Goal: Entertainment & Leisure: Browse casually

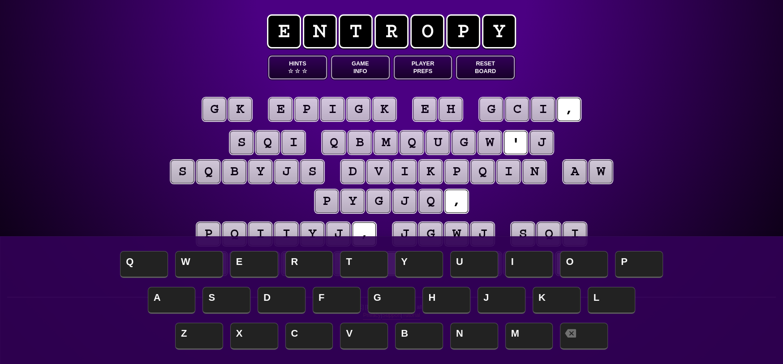
drag, startPoint x: 65, startPoint y: 125, endPoint x: 159, endPoint y: 107, distance: 95.4
click at [90, 112] on div "e n t r o p y Hints ☆ ☆ ☆ Game Info Player Prefs Reset Board g k e p i g k e h …" at bounding box center [391, 182] width 783 height 364
click at [114, 62] on div "e n t r o p y Hints ☆ ☆ ☆ Game Info Player Prefs Reset Board g k e p i g k e h …" at bounding box center [391, 182] width 783 height 364
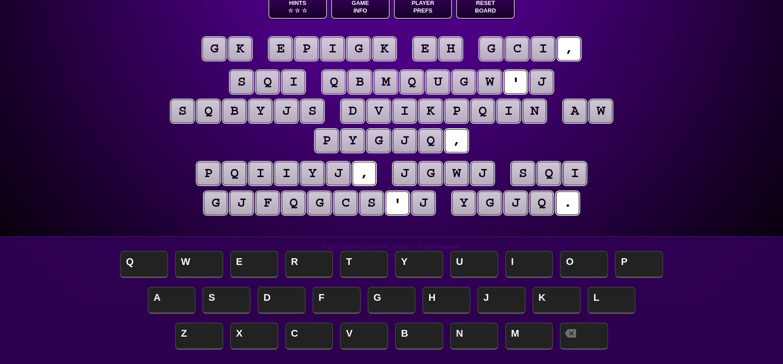
scroll to position [45, 0]
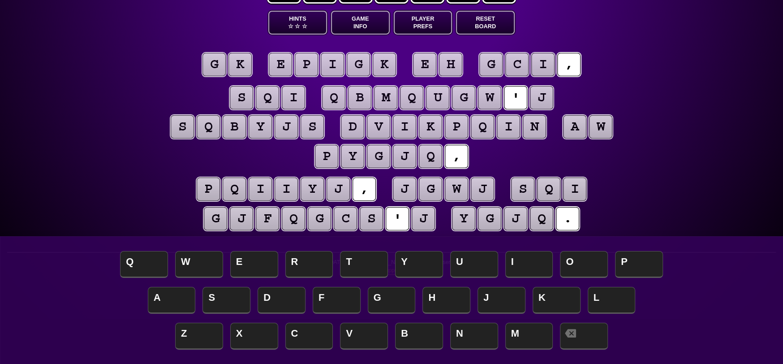
click at [542, 92] on puzzle-tile "j" at bounding box center [541, 97] width 23 height 23
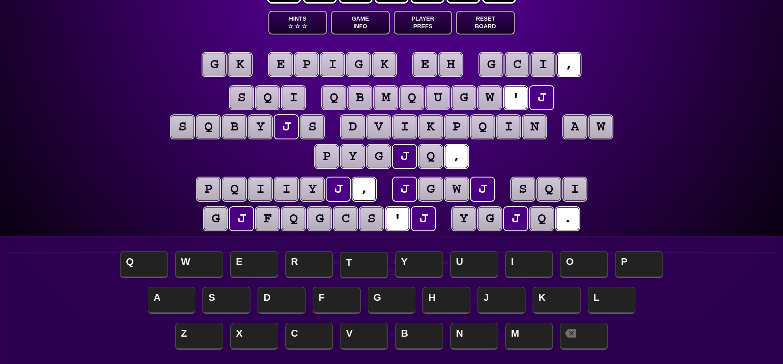
click at [361, 268] on span "T" at bounding box center [364, 265] width 48 height 26
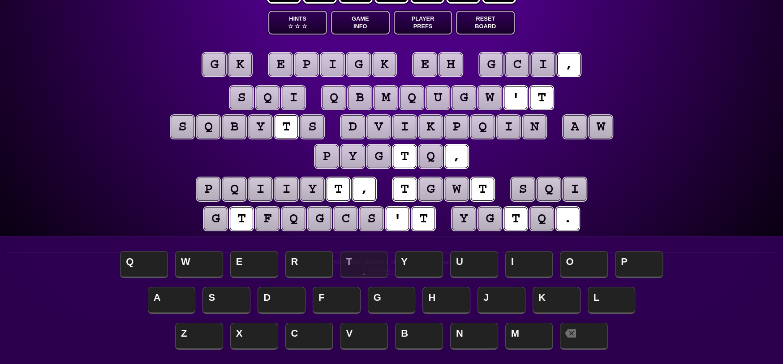
click at [455, 183] on puzzle-tile "w" at bounding box center [456, 188] width 23 height 23
click at [432, 193] on puzzle-tile "g" at bounding box center [430, 188] width 23 height 23
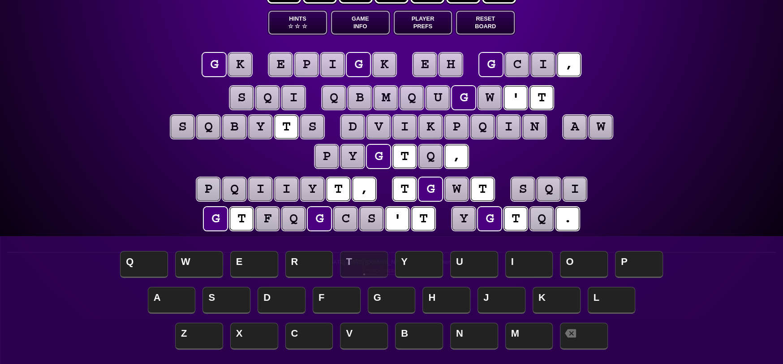
click at [460, 192] on puzzle-tile "w" at bounding box center [456, 188] width 23 height 23
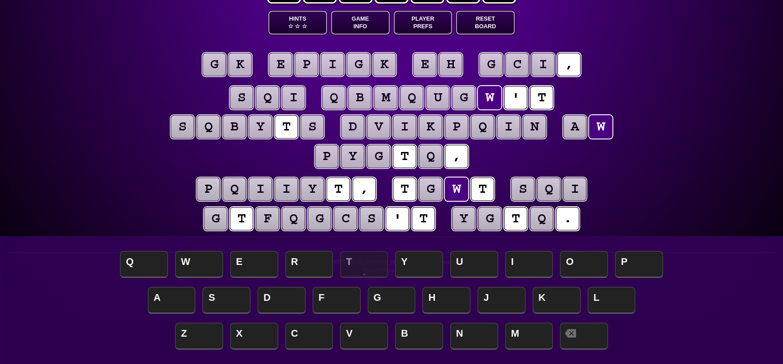
click at [416, 183] on puzzle-tile "t" at bounding box center [404, 188] width 23 height 23
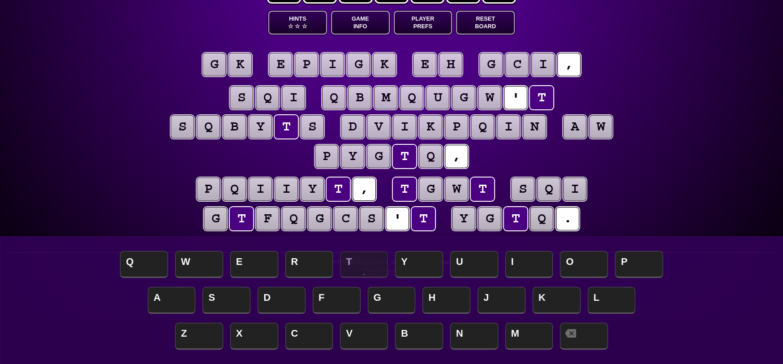
click at [218, 72] on puzzle-tile "g" at bounding box center [213, 64] width 23 height 23
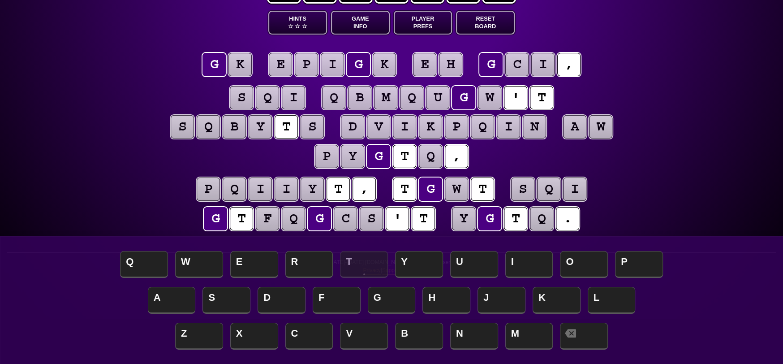
click at [245, 72] on puzzle-tile "k" at bounding box center [239, 64] width 23 height 23
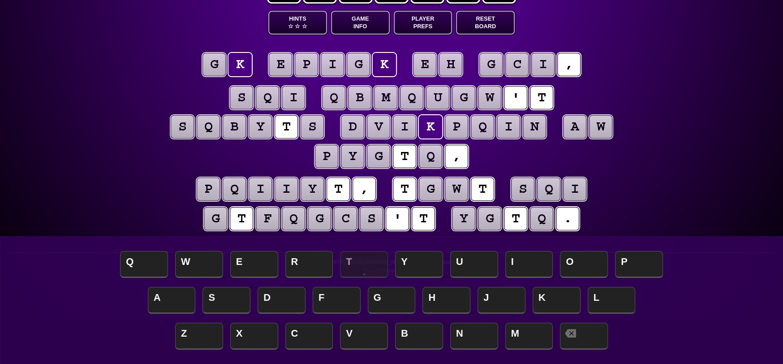
click at [213, 64] on puzzle-tile "g" at bounding box center [213, 64] width 23 height 23
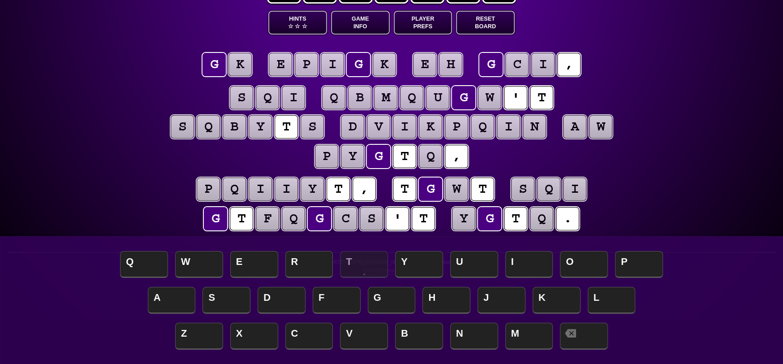
click at [577, 123] on puzzle-tile "a" at bounding box center [574, 126] width 23 height 23
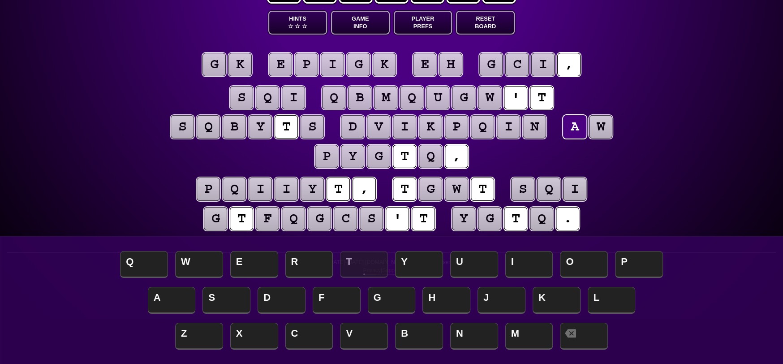
click at [608, 130] on puzzle-tile "w" at bounding box center [600, 126] width 23 height 23
click at [581, 140] on puzzle-word "a w" at bounding box center [588, 127] width 52 height 25
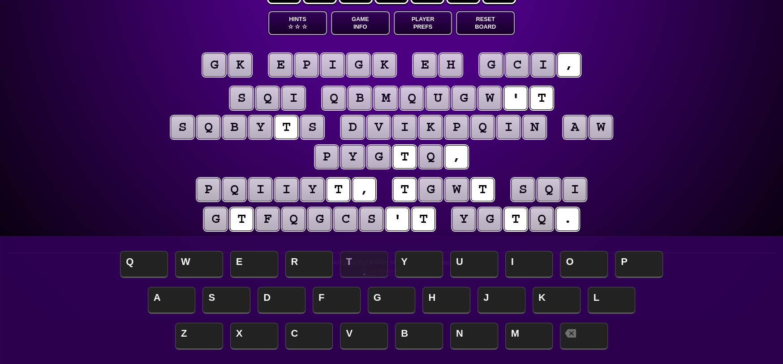
click at [572, 127] on puzzle-tile "a" at bounding box center [574, 127] width 23 height 23
click at [608, 129] on puzzle-tile "w" at bounding box center [600, 127] width 23 height 23
drag, startPoint x: 583, startPoint y: 130, endPoint x: 590, endPoint y: 125, distance: 8.5
click at [584, 129] on puzzle-tile "a" at bounding box center [574, 127] width 23 height 23
click at [611, 131] on puzzle-tile "w" at bounding box center [600, 127] width 23 height 23
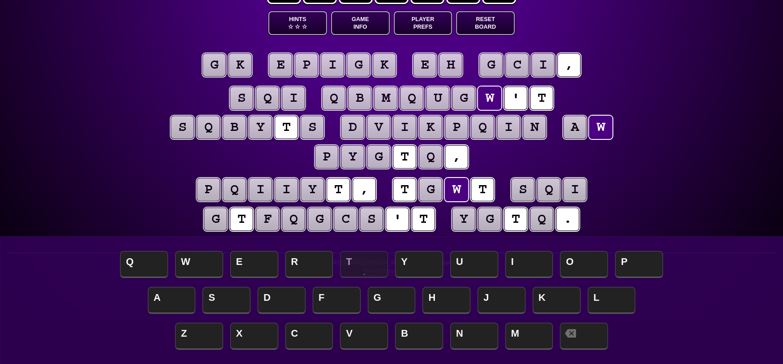
click at [482, 185] on puzzle-tile "t" at bounding box center [482, 189] width 23 height 23
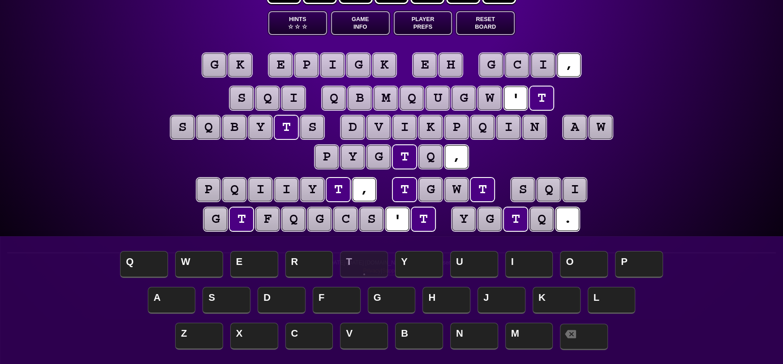
click at [597, 344] on span at bounding box center [584, 336] width 48 height 26
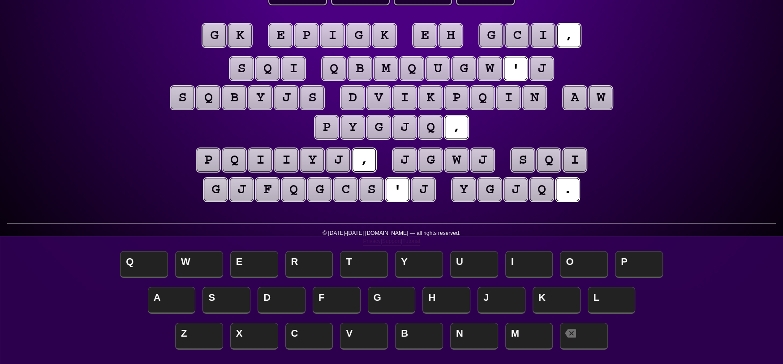
scroll to position [58, 0]
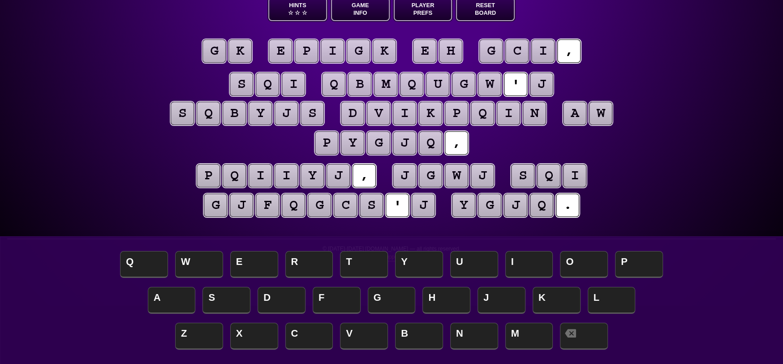
click at [297, 204] on puzzle-tile "q" at bounding box center [293, 205] width 23 height 23
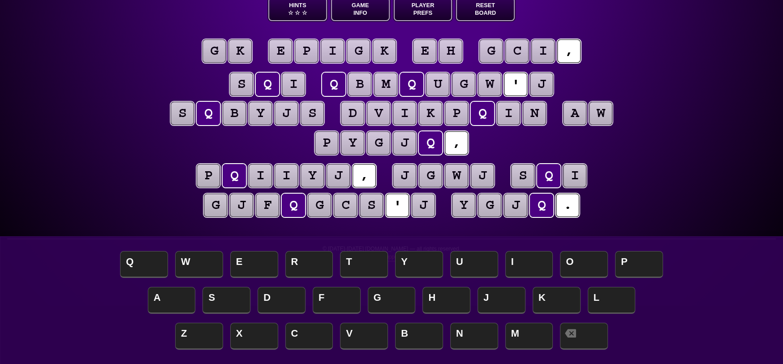
click at [619, 199] on puzzle-line "p q i i y j , j g w j s q i g j f q g c s ' j y g j q ." at bounding box center [391, 191] width 459 height 59
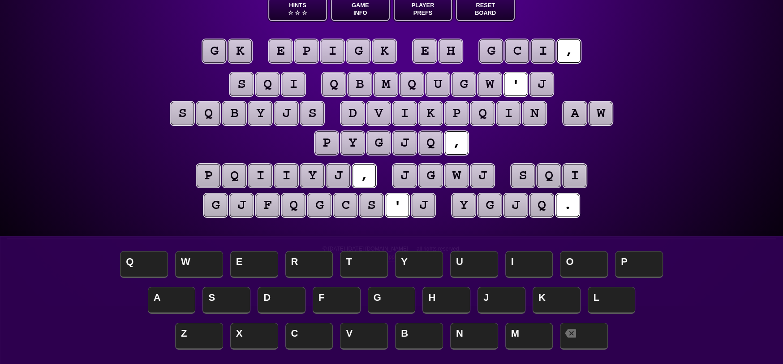
scroll to position [58, 0]
click at [577, 125] on puzzle-word "a w" at bounding box center [588, 114] width 52 height 25
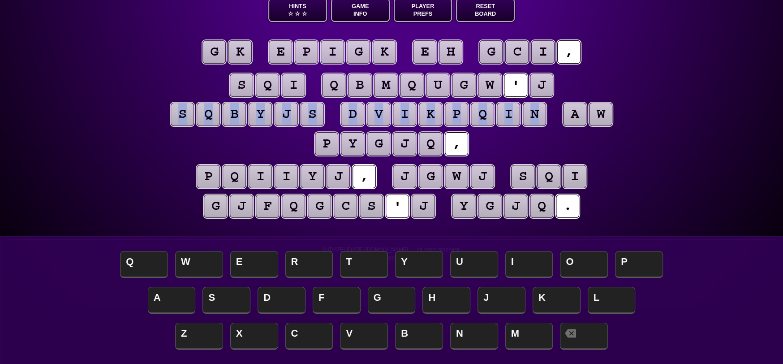
drag, startPoint x: 580, startPoint y: 99, endPoint x: 578, endPoint y: 108, distance: 8.7
click at [578, 104] on puzzle-line "s q i q b m q u g w ' j s q b y j s d v i k p q i n a w p y g j q ," at bounding box center [391, 115] width 459 height 88
click at [577, 111] on puzzle-tile "a" at bounding box center [574, 114] width 23 height 23
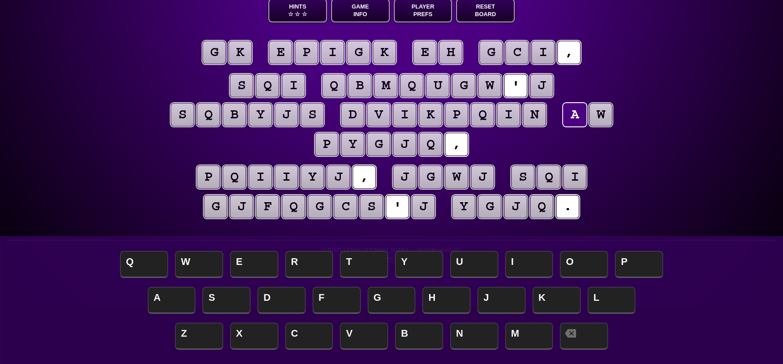
click at [576, 116] on puzzle-tile "a" at bounding box center [574, 114] width 23 height 23
click at [607, 118] on puzzle-tile "w" at bounding box center [600, 114] width 23 height 23
click at [583, 124] on puzzle-tile "a" at bounding box center [574, 114] width 23 height 23
click at [226, 60] on puzzle-tile "g" at bounding box center [213, 52] width 23 height 23
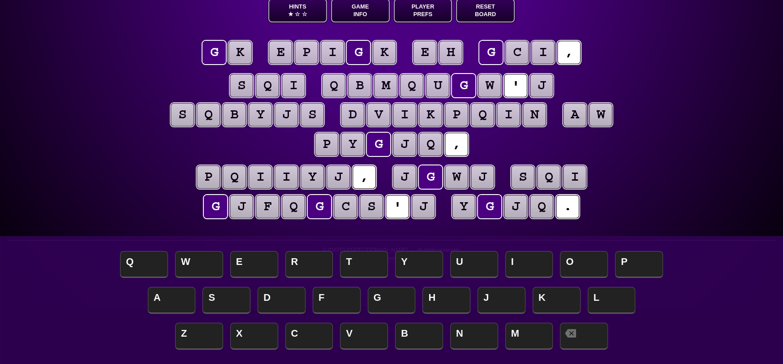
click at [429, 49] on puzzle-tile "e" at bounding box center [424, 52] width 23 height 23
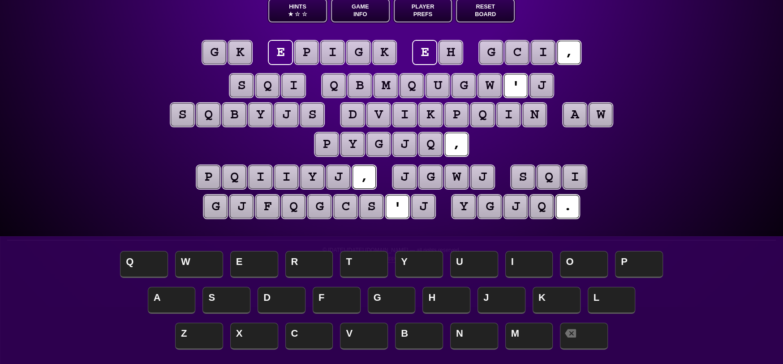
click at [455, 55] on puzzle-tile "h" at bounding box center [450, 52] width 23 height 23
click at [408, 56] on puzzle-line "g k e p i g k e h g c i ," at bounding box center [391, 54] width 459 height 30
click at [423, 55] on puzzle-tile "e" at bounding box center [424, 52] width 23 height 23
click at [242, 52] on puzzle-tile "k" at bounding box center [239, 52] width 23 height 23
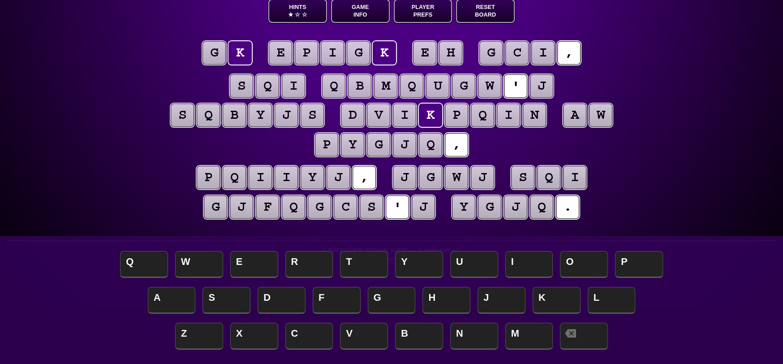
click at [220, 50] on puzzle-tile "g" at bounding box center [213, 52] width 23 height 23
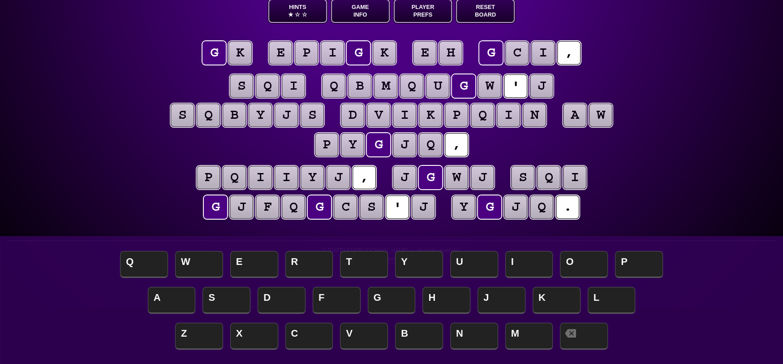
click at [403, 163] on entropy-puzzle "g k e p i g k e h g c i , s q i q b m q u g w ' j s q b y j s d v i k p q i n a…" at bounding box center [391, 131] width 459 height 217
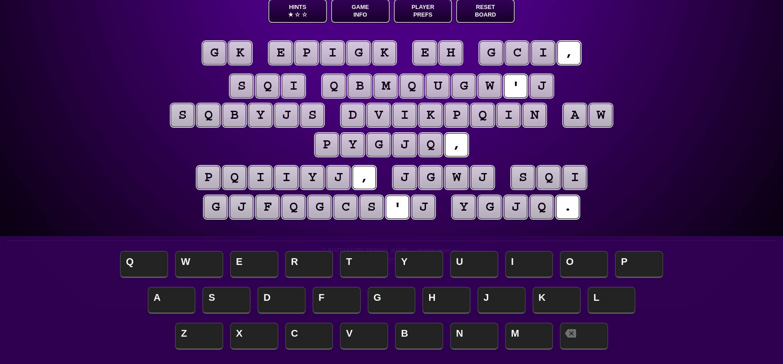
scroll to position [56, 0]
click at [403, 173] on puzzle-tile "j" at bounding box center [404, 177] width 23 height 23
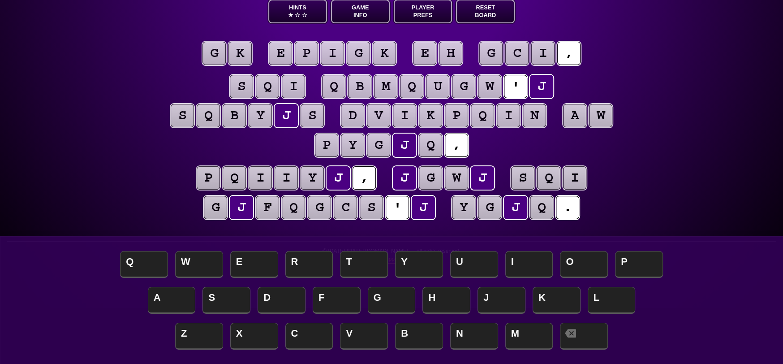
click at [465, 179] on puzzle-tile "w" at bounding box center [456, 177] width 23 height 23
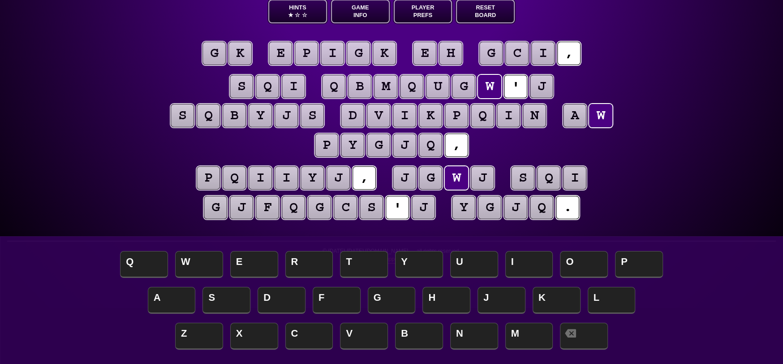
click at [402, 175] on puzzle-tile "j" at bounding box center [404, 177] width 23 height 23
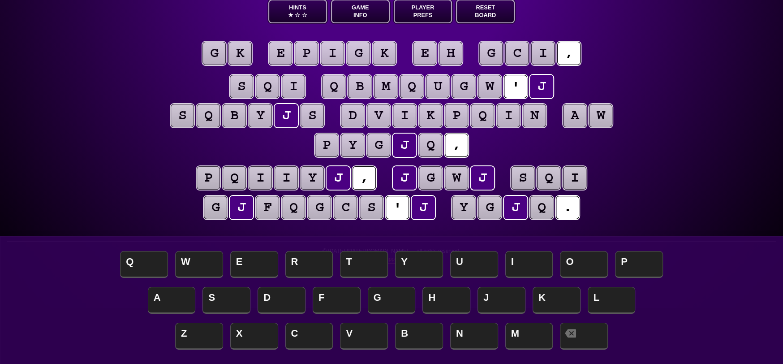
click at [292, 202] on puzzle-tile "q" at bounding box center [293, 207] width 23 height 23
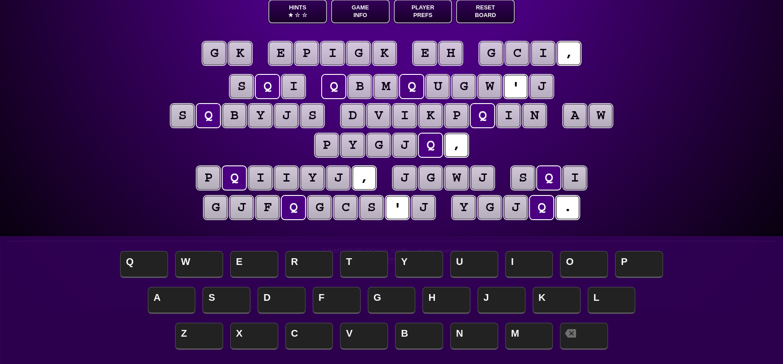
click at [215, 211] on puzzle-tile "g" at bounding box center [215, 207] width 23 height 23
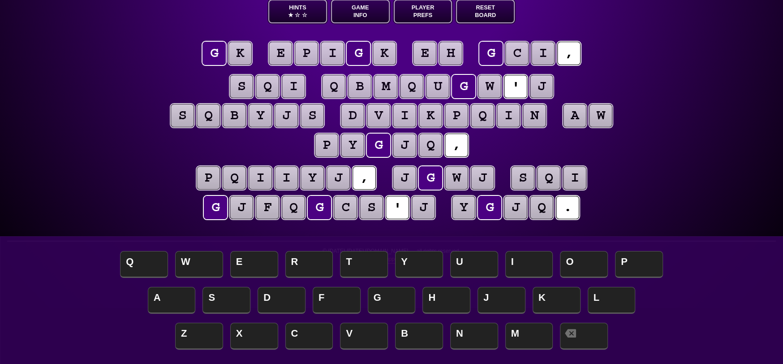
click at [551, 52] on puzzle-tile "i" at bounding box center [542, 53] width 23 height 23
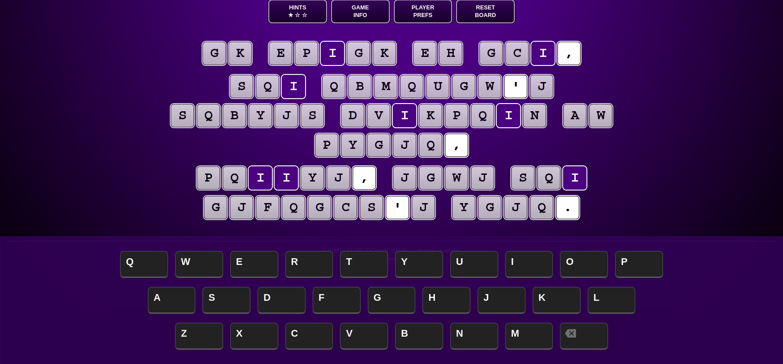
click at [502, 42] on puzzle-tile "g" at bounding box center [490, 53] width 23 height 23
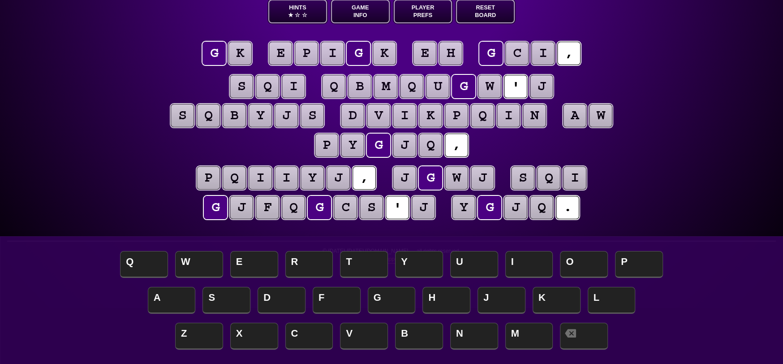
click at [420, 54] on puzzle-tile "e" at bounding box center [424, 53] width 23 height 23
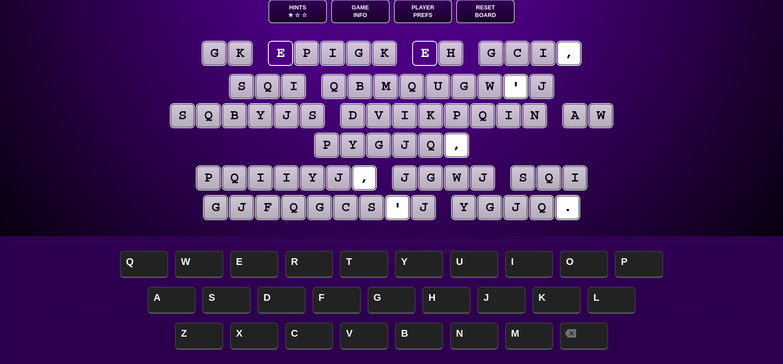
click at [462, 51] on puzzle-tile "h" at bounding box center [450, 53] width 23 height 23
click at [232, 66] on puzzle-line "g k e p i g k e h g c i ," at bounding box center [391, 54] width 459 height 30
click at [211, 54] on puzzle-tile "g" at bounding box center [213, 53] width 23 height 23
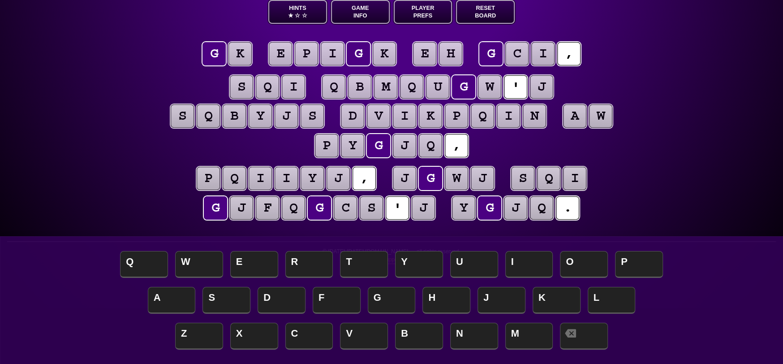
click at [246, 55] on puzzle-tile "k" at bounding box center [239, 53] width 23 height 23
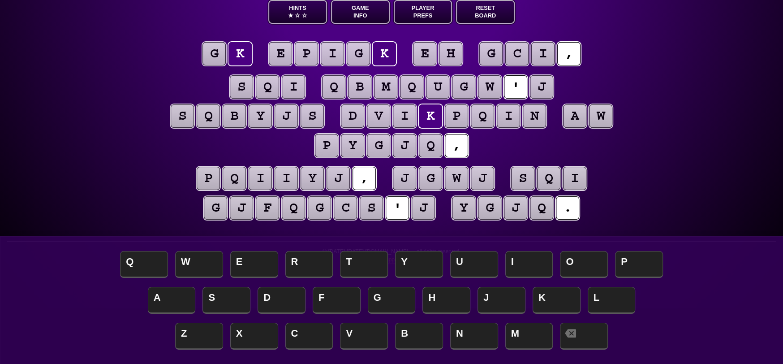
click at [423, 55] on puzzle-tile "e" at bounding box center [424, 53] width 23 height 23
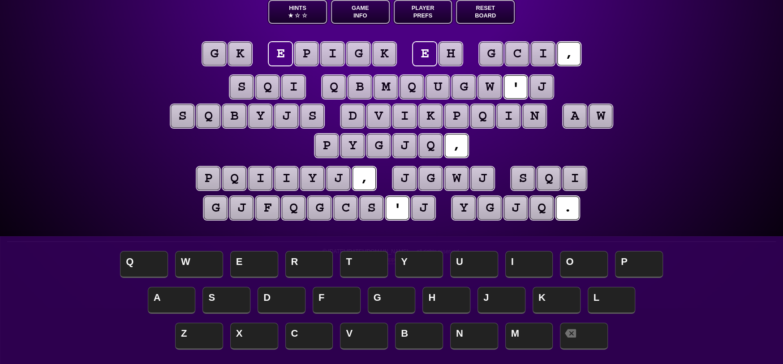
click at [446, 52] on puzzle-tile "h" at bounding box center [450, 53] width 23 height 23
click at [220, 59] on puzzle-tile "g" at bounding box center [213, 53] width 23 height 23
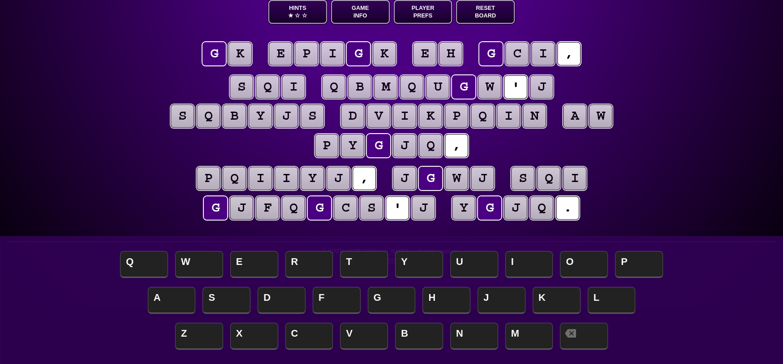
click at [334, 86] on puzzle-tile "q" at bounding box center [333, 86] width 23 height 23
